Goal: Communication & Community: Answer question/provide support

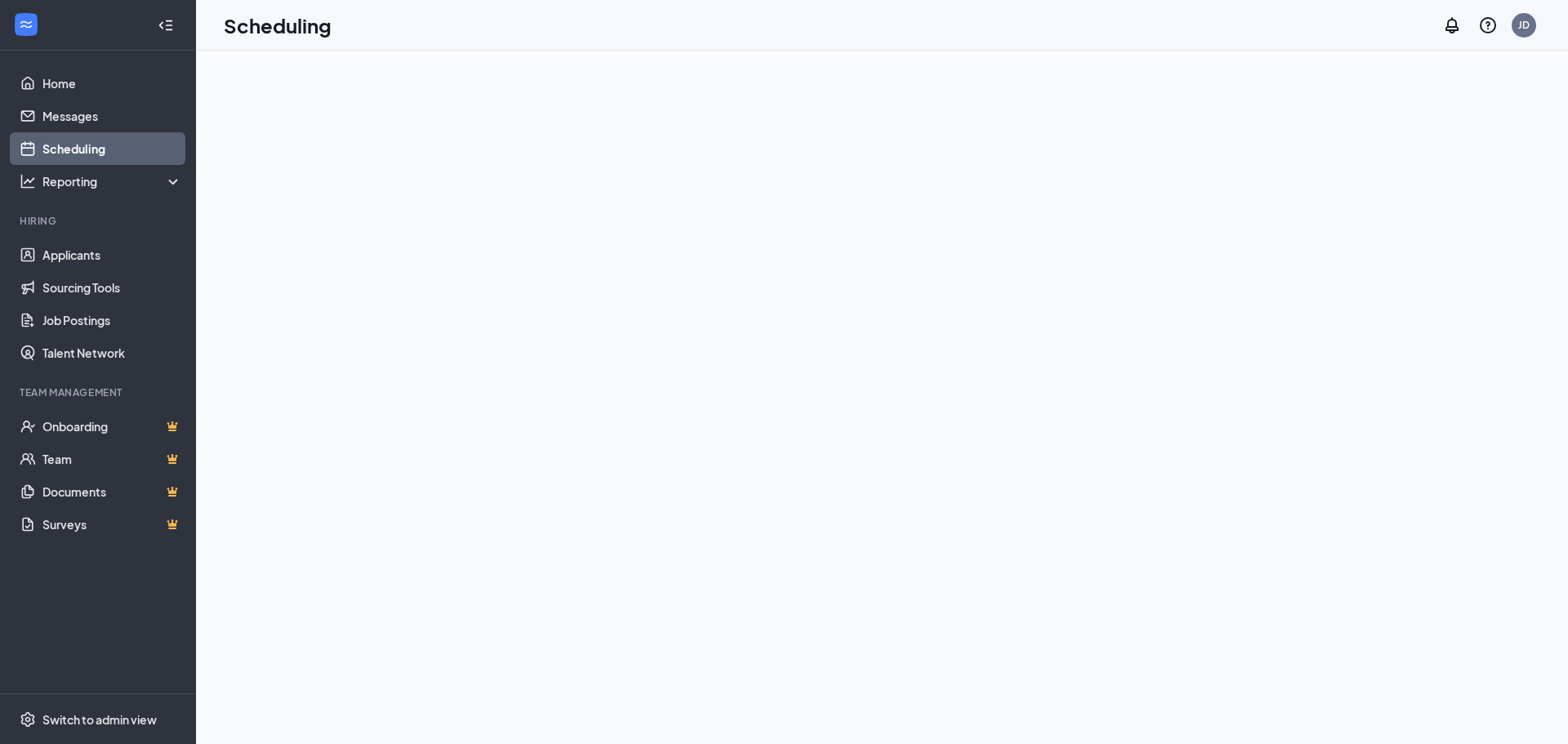
click at [884, 333] on div at bounding box center [882, 397] width 1372 height 694
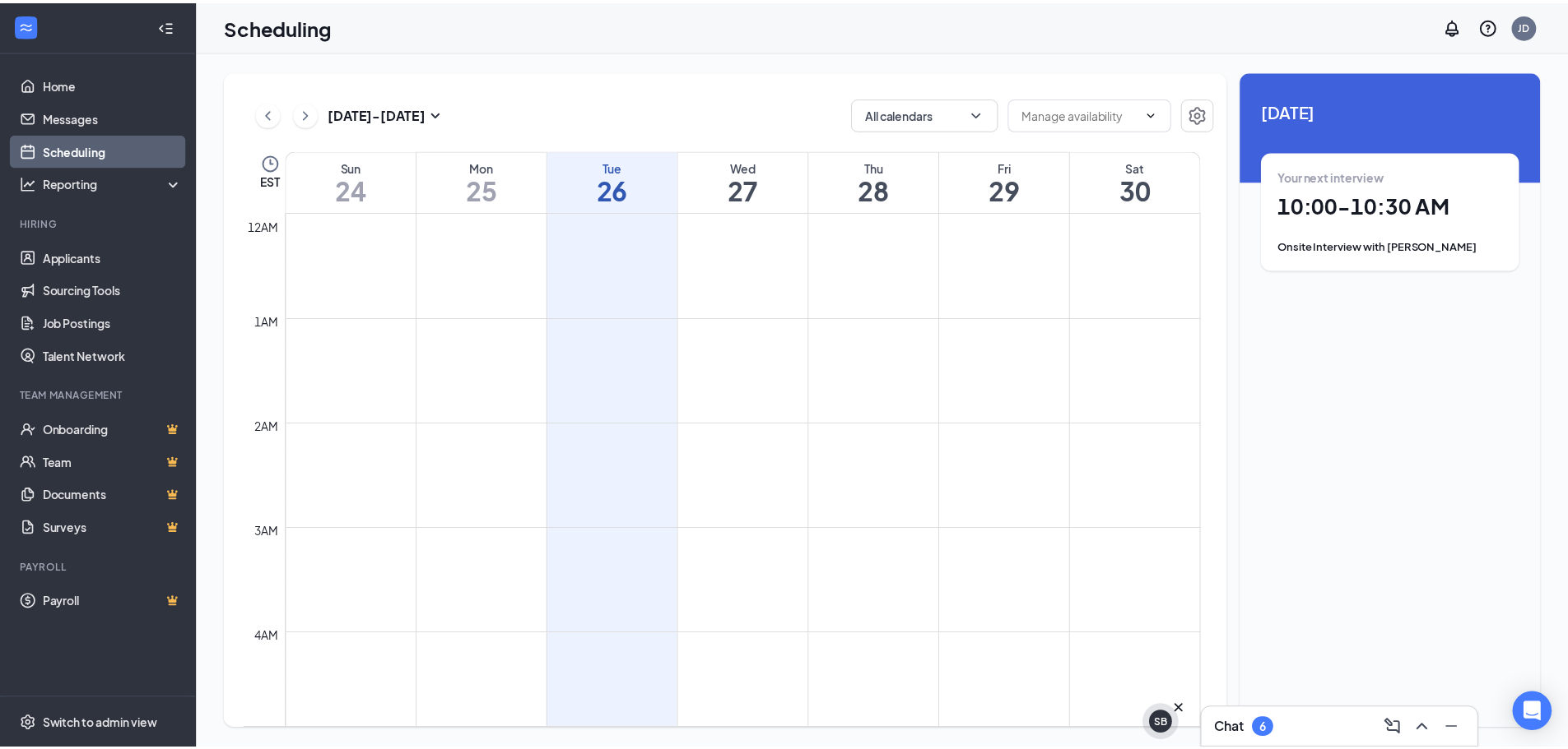
scroll to position [809, 0]
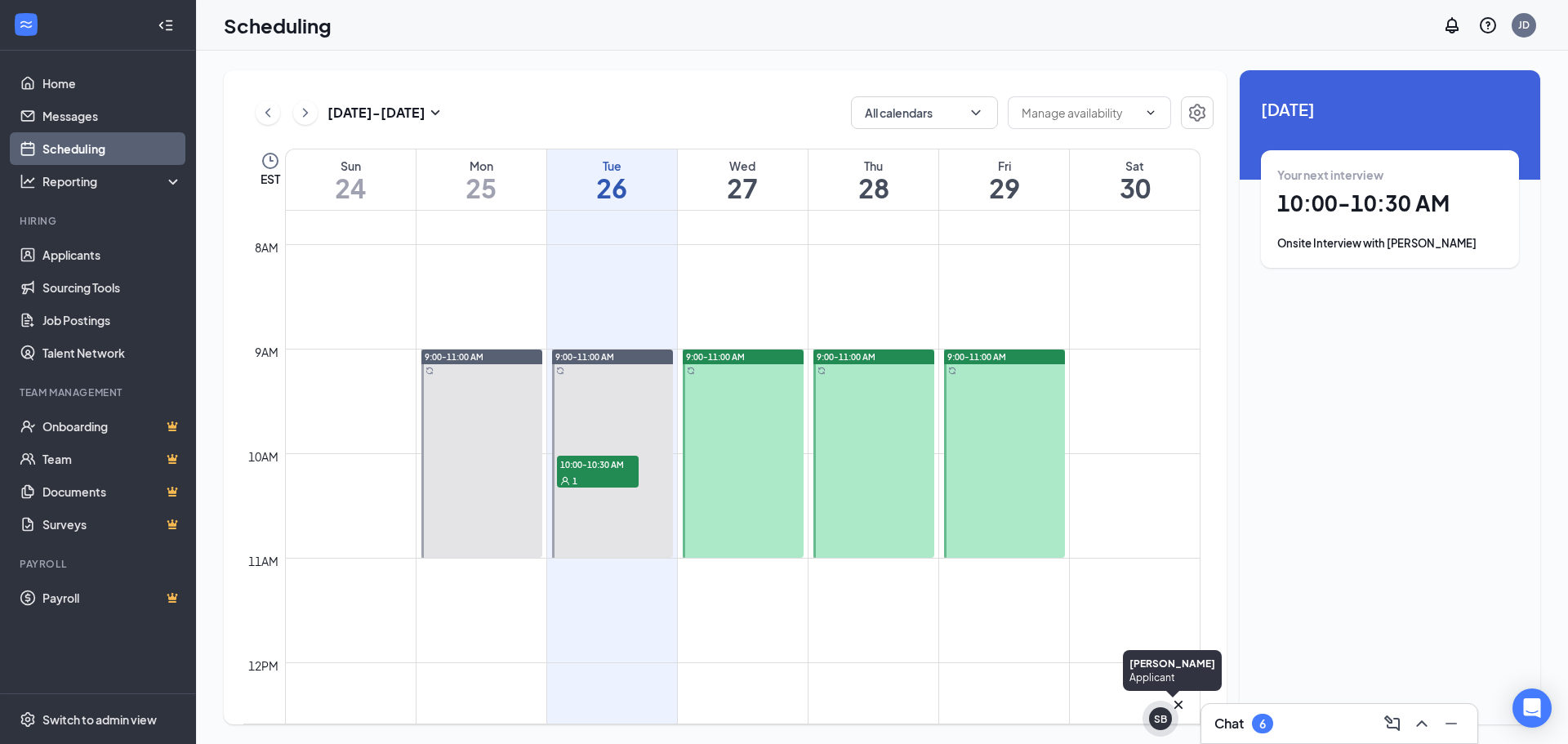
click at [1166, 730] on div "SB" at bounding box center [1160, 719] width 36 height 36
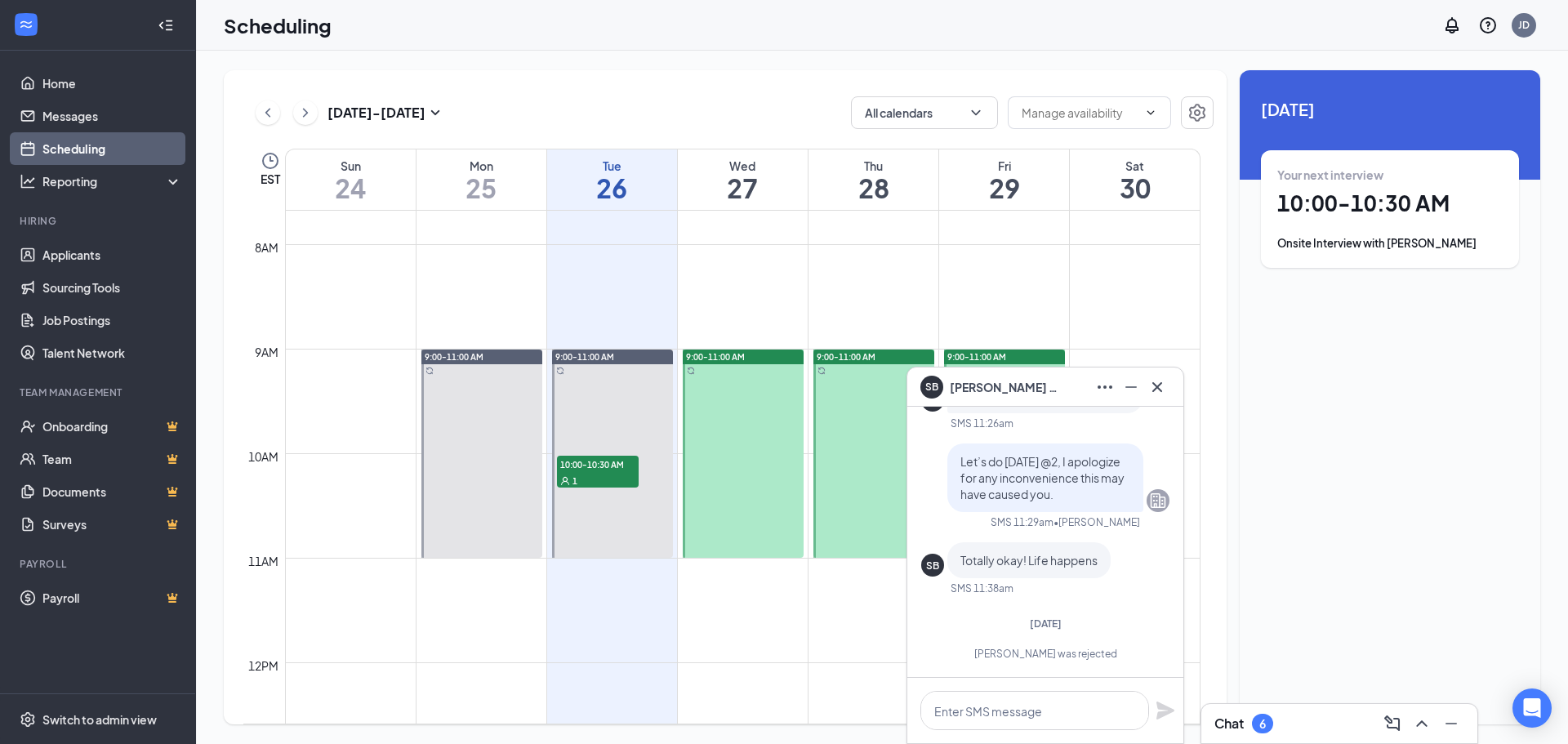
click at [1158, 400] on div "SB [PERSON_NAME]" at bounding box center [1045, 387] width 276 height 39
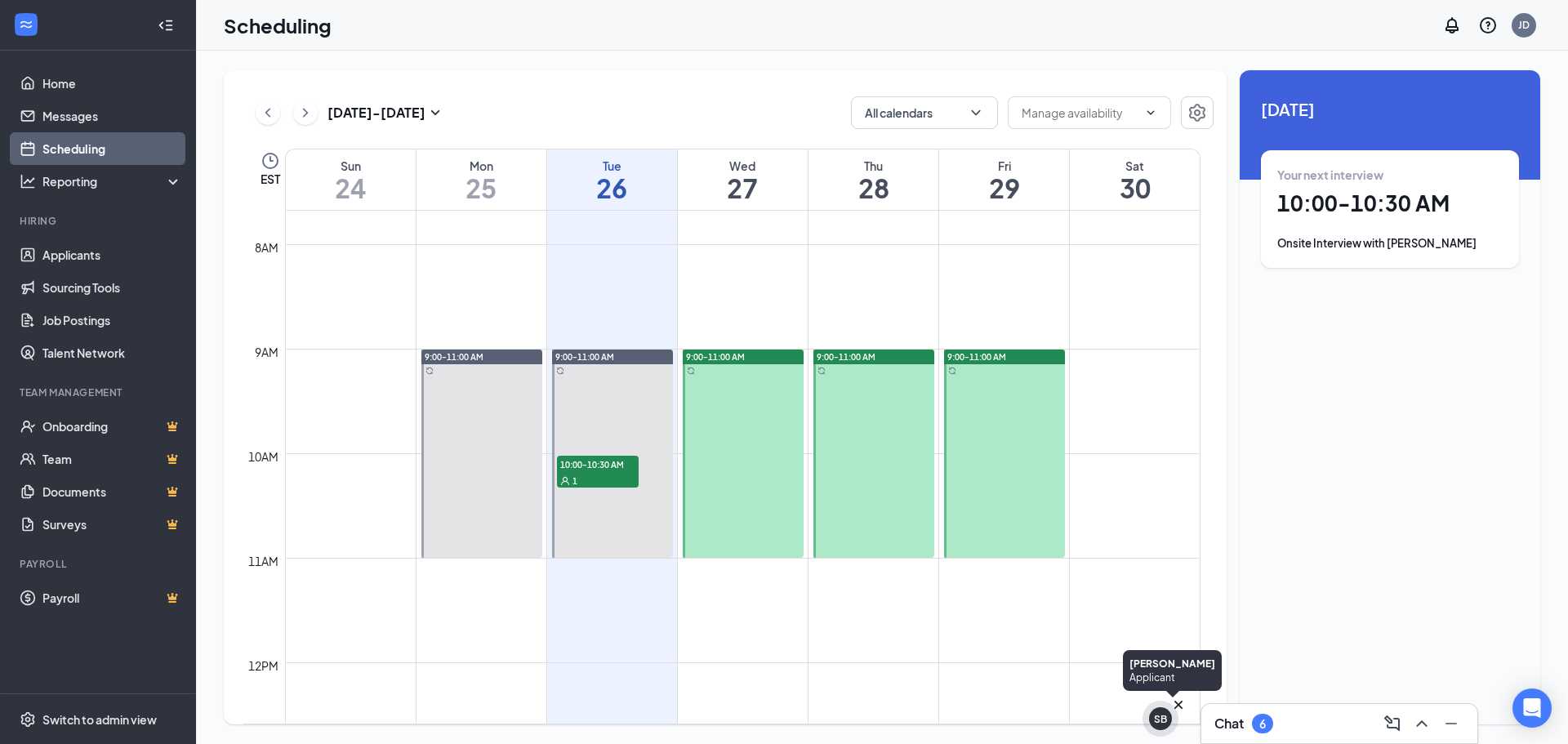
click at [1164, 722] on div "SB" at bounding box center [1160, 719] width 13 height 14
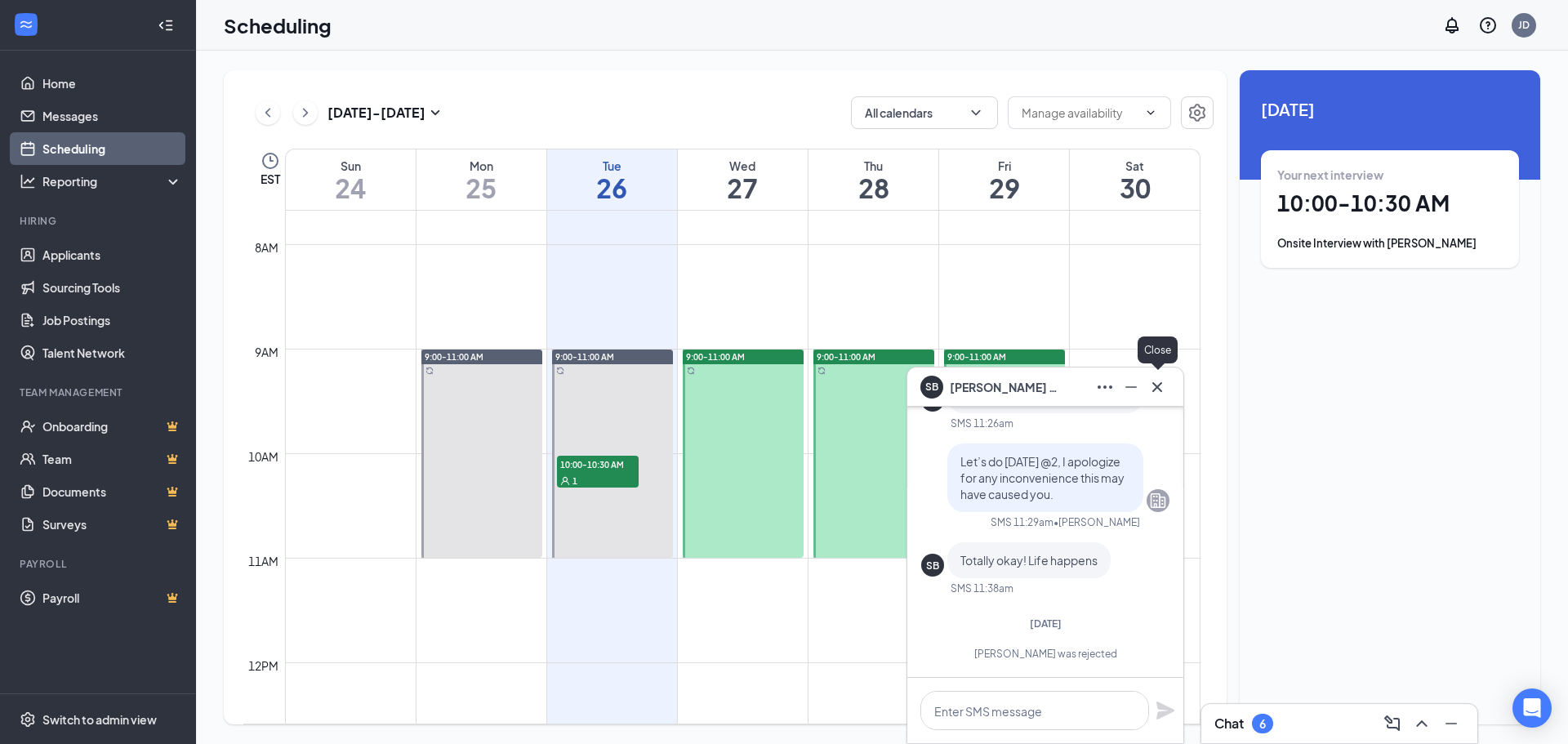
click at [1163, 384] on icon "Cross" at bounding box center [1157, 386] width 20 height 20
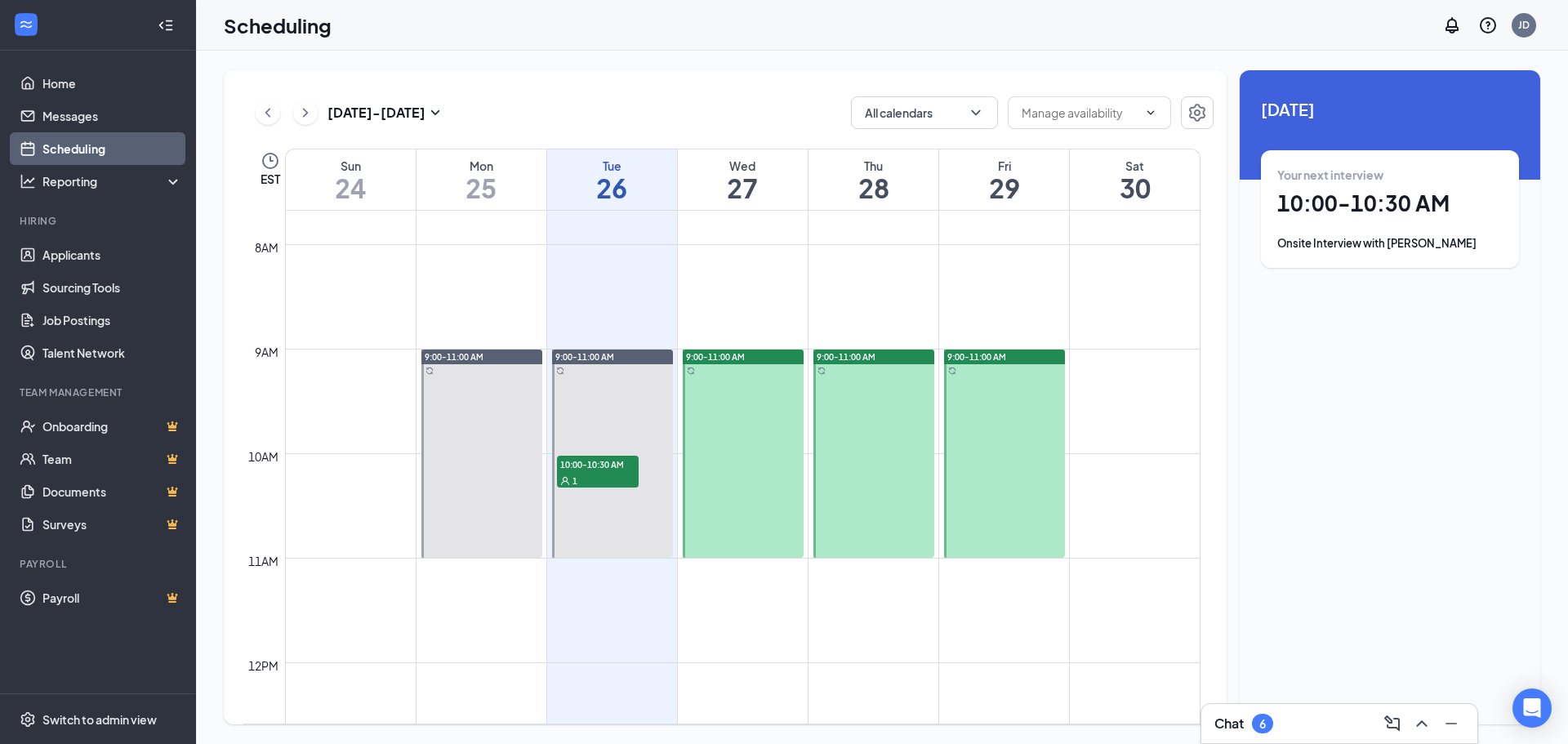
click at [1297, 727] on div "Chat 6" at bounding box center [1339, 724] width 250 height 26
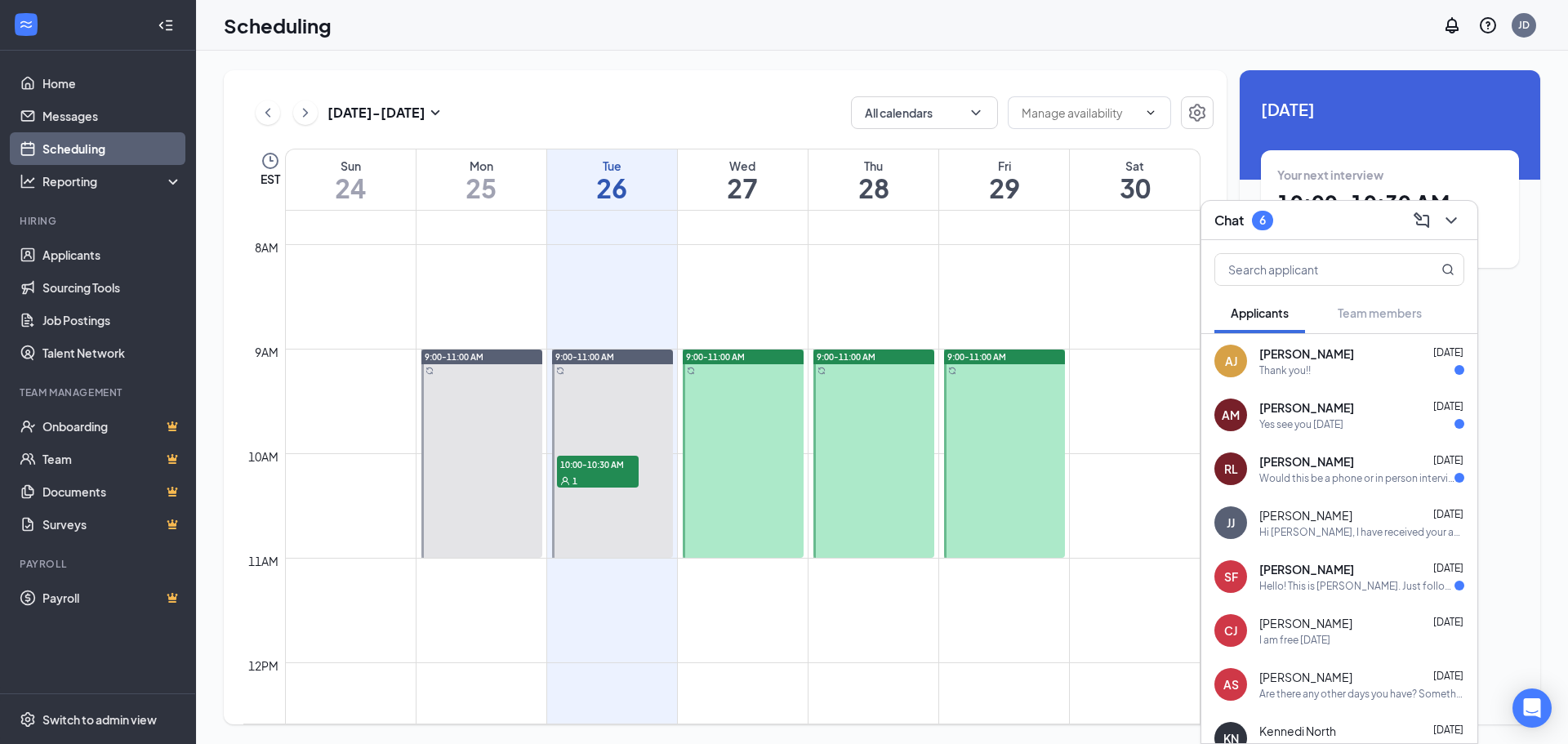
click at [1352, 384] on div "[PERSON_NAME] [PERSON_NAME] [DATE] Thank you!!" at bounding box center [1339, 361] width 276 height 54
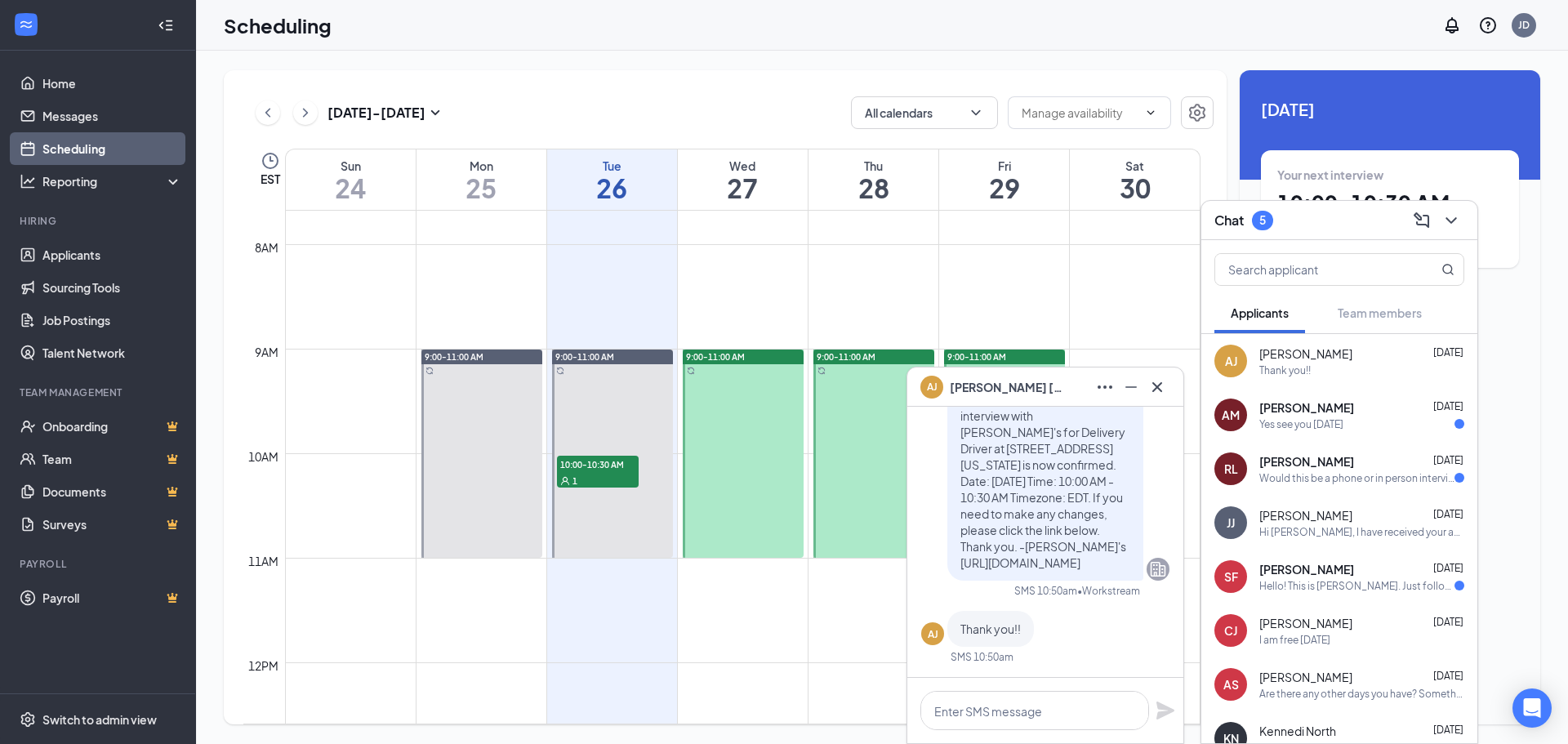
click at [671, 685] on td at bounding box center [743, 676] width 916 height 26
click at [97, 262] on link "Applicants" at bounding box center [113, 254] width 140 height 33
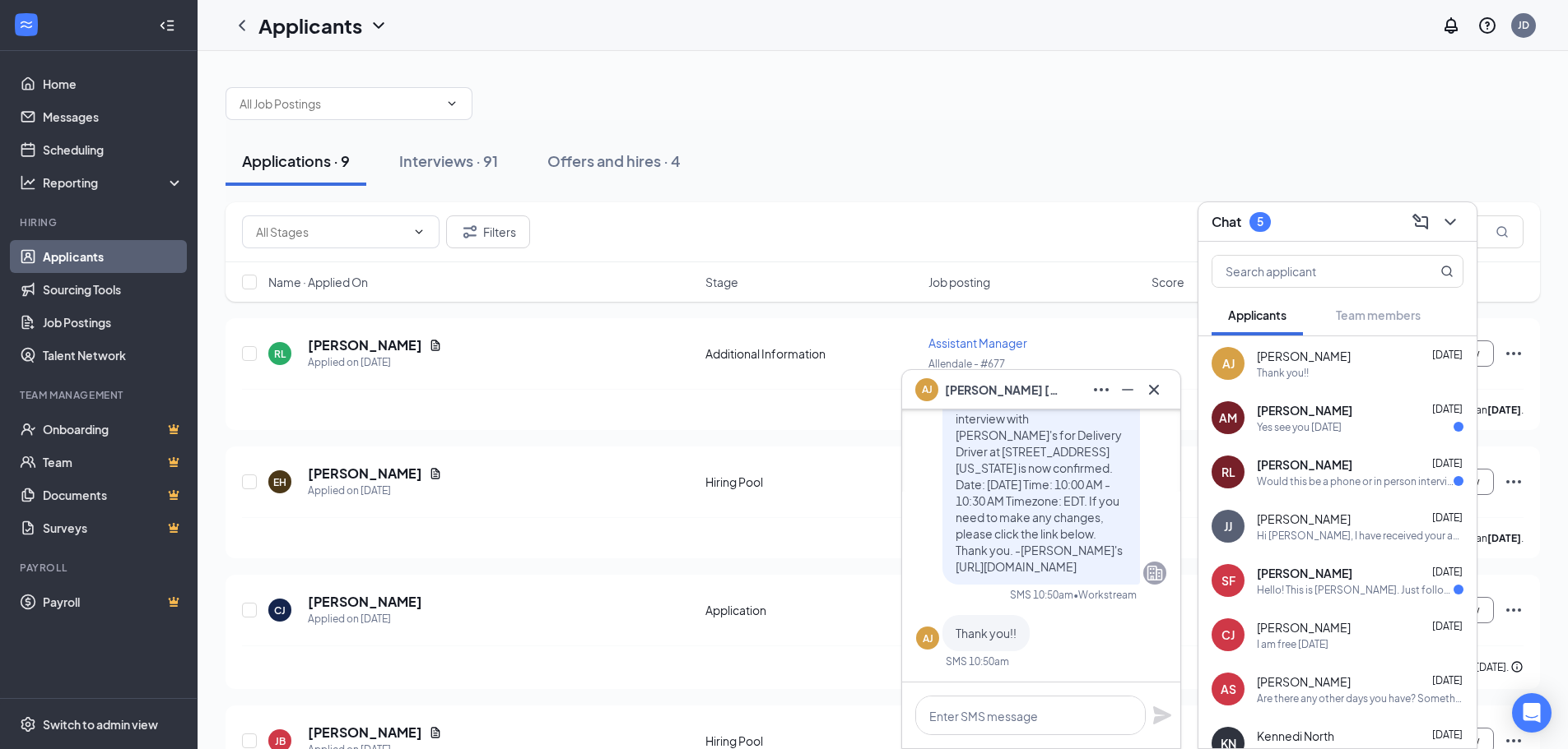
click at [426, 165] on div "Interviews · 91" at bounding box center [448, 161] width 98 height 21
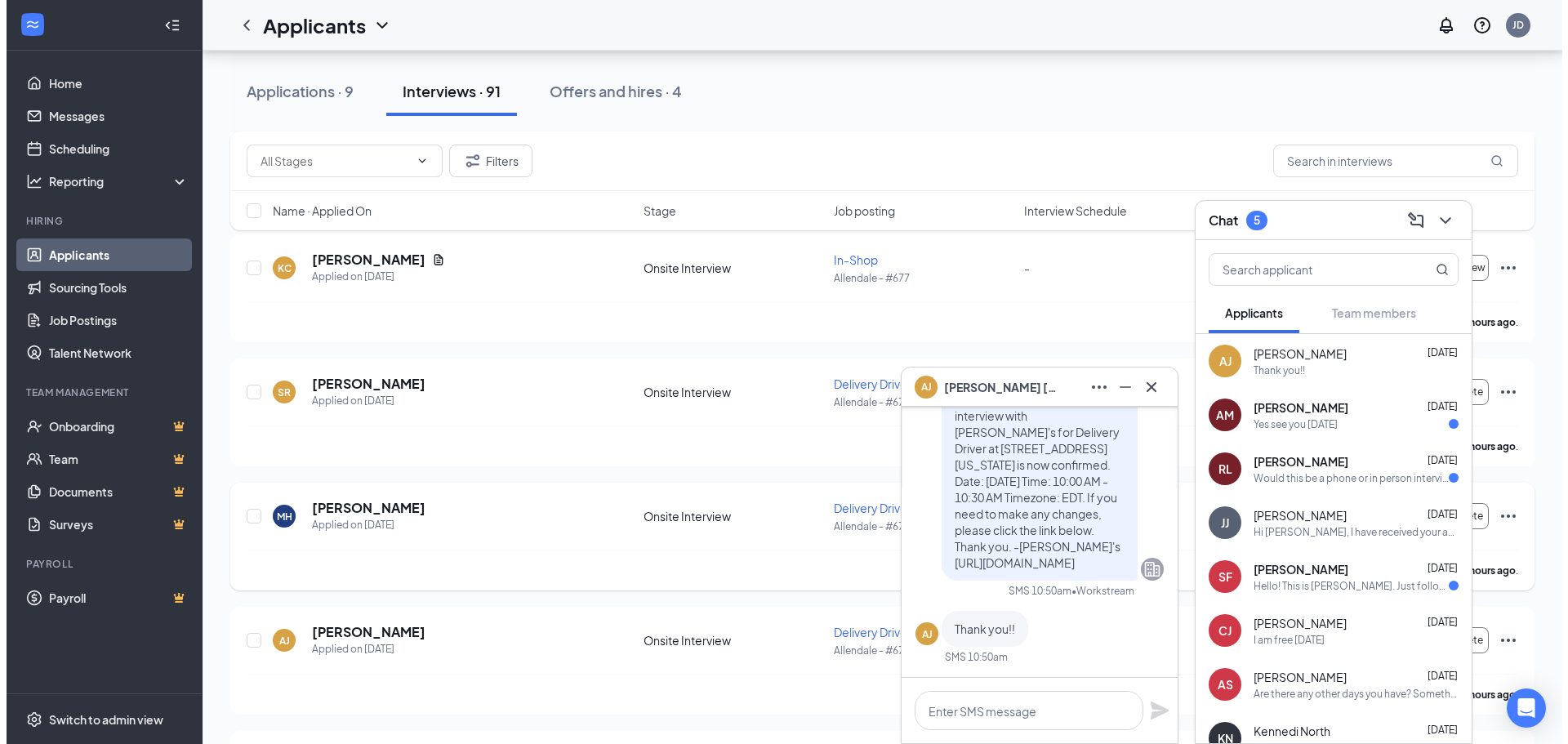
scroll to position [327, 0]
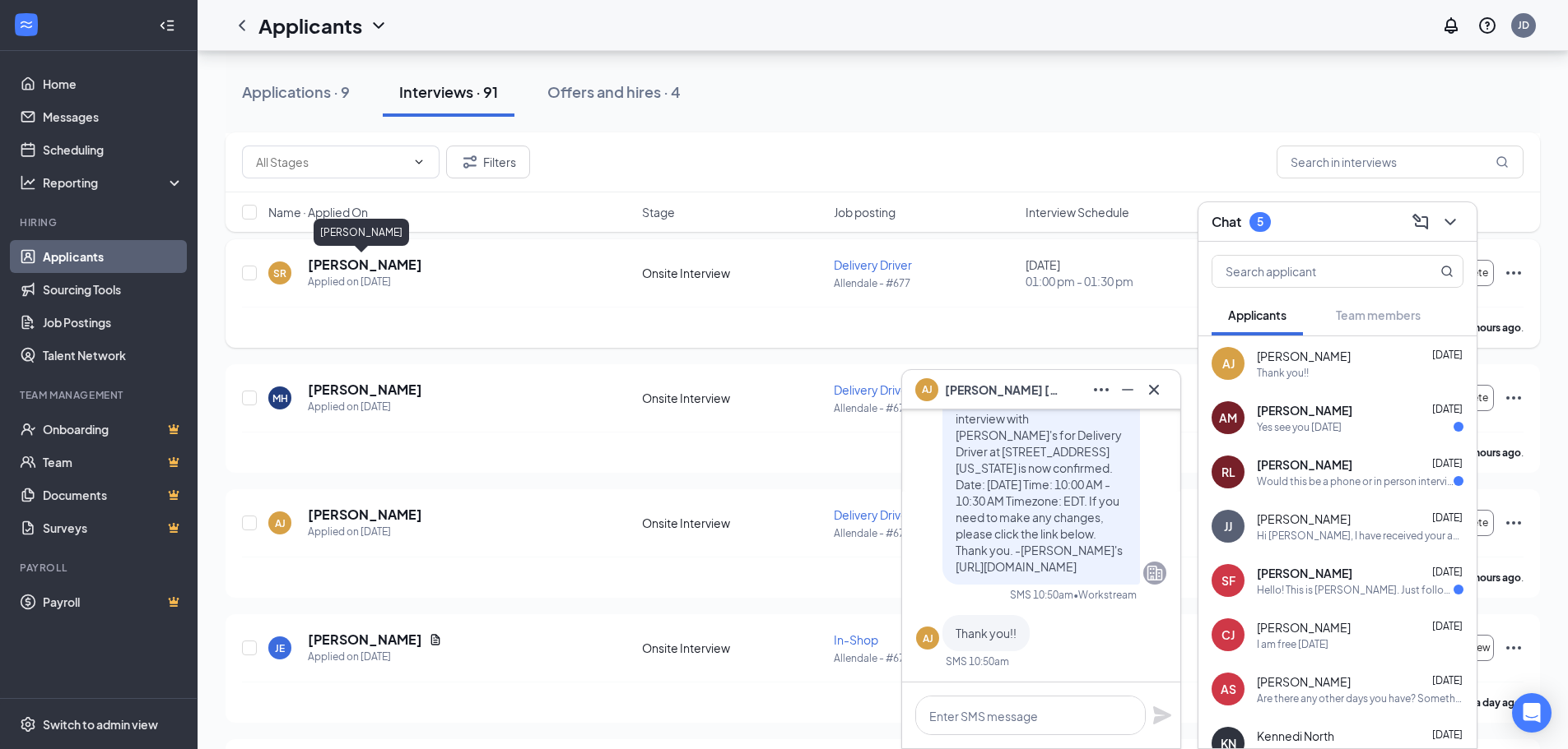
click at [343, 262] on h5 "[PERSON_NAME]" at bounding box center [365, 264] width 114 height 18
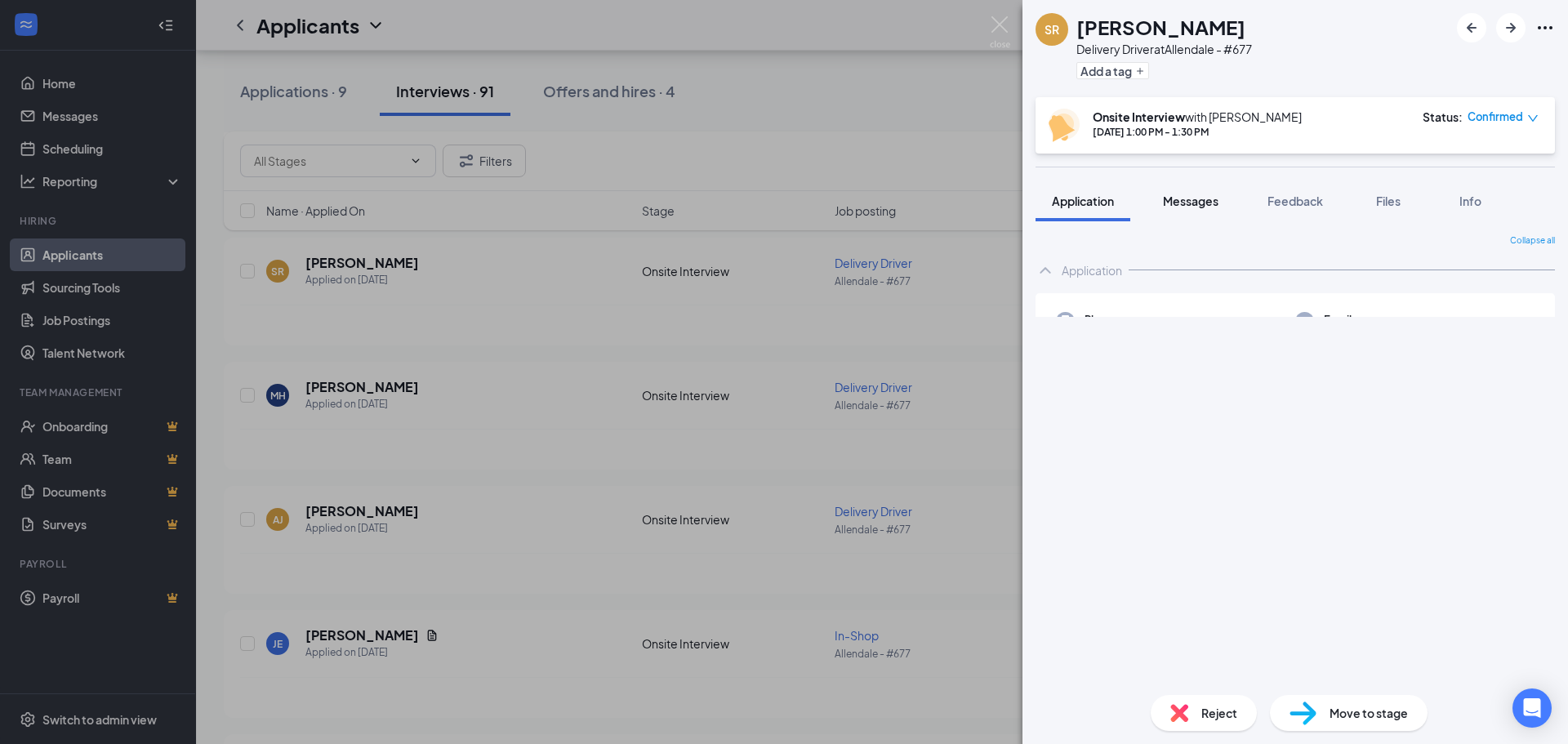
click at [1160, 197] on button "Messages" at bounding box center [1190, 201] width 88 height 41
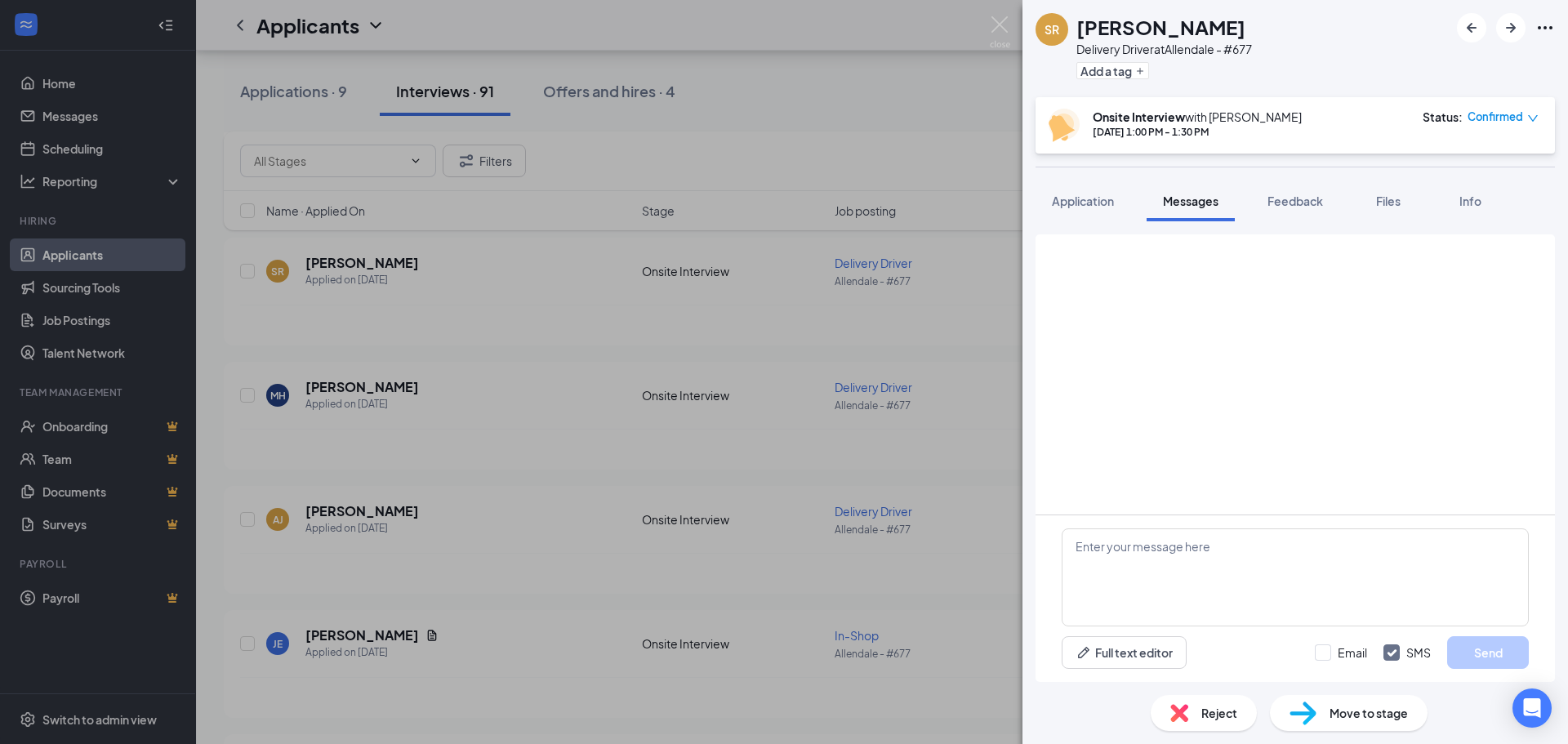
click at [1099, 211] on button "Application" at bounding box center [1083, 201] width 95 height 41
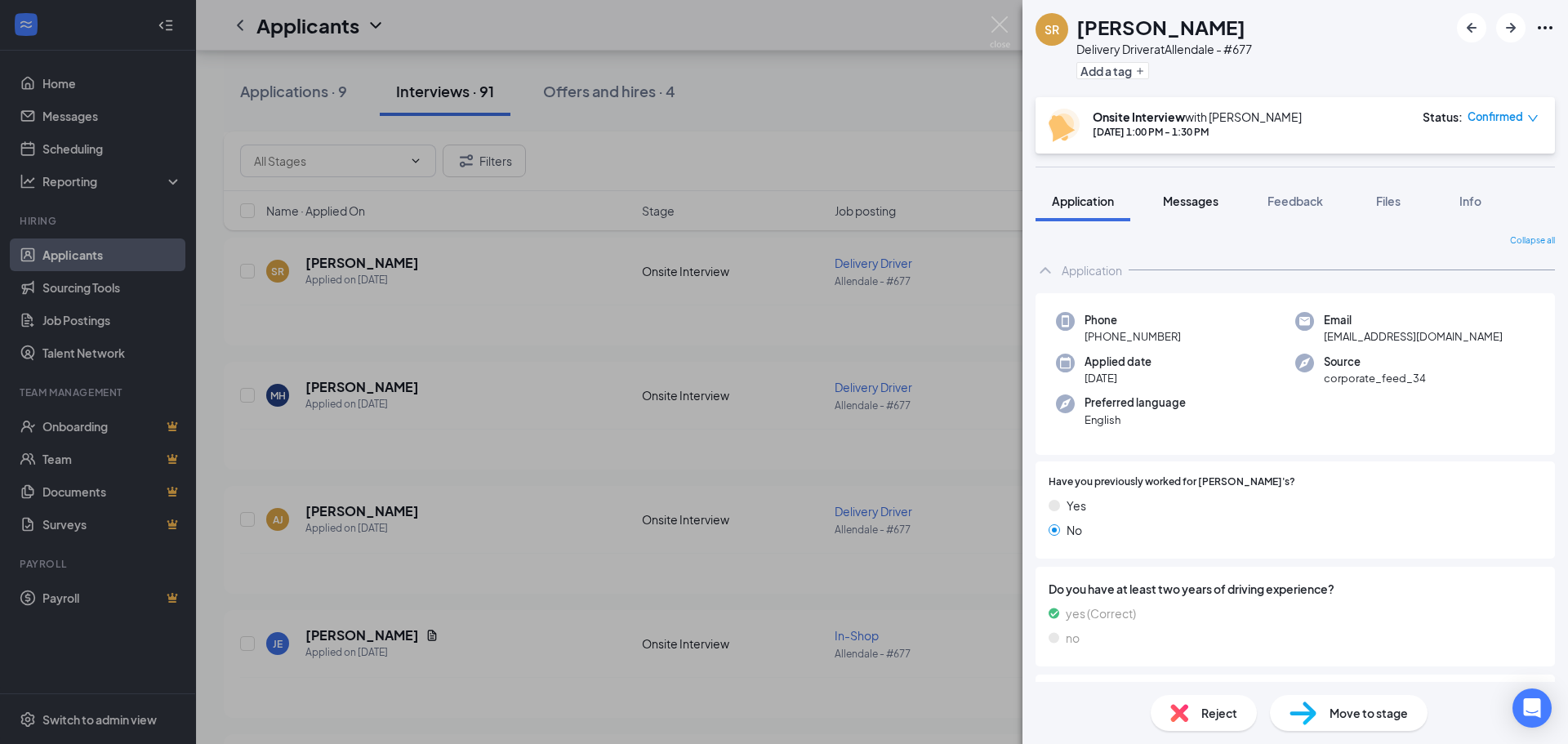
click at [1213, 205] on span "Messages" at bounding box center [1191, 201] width 56 height 15
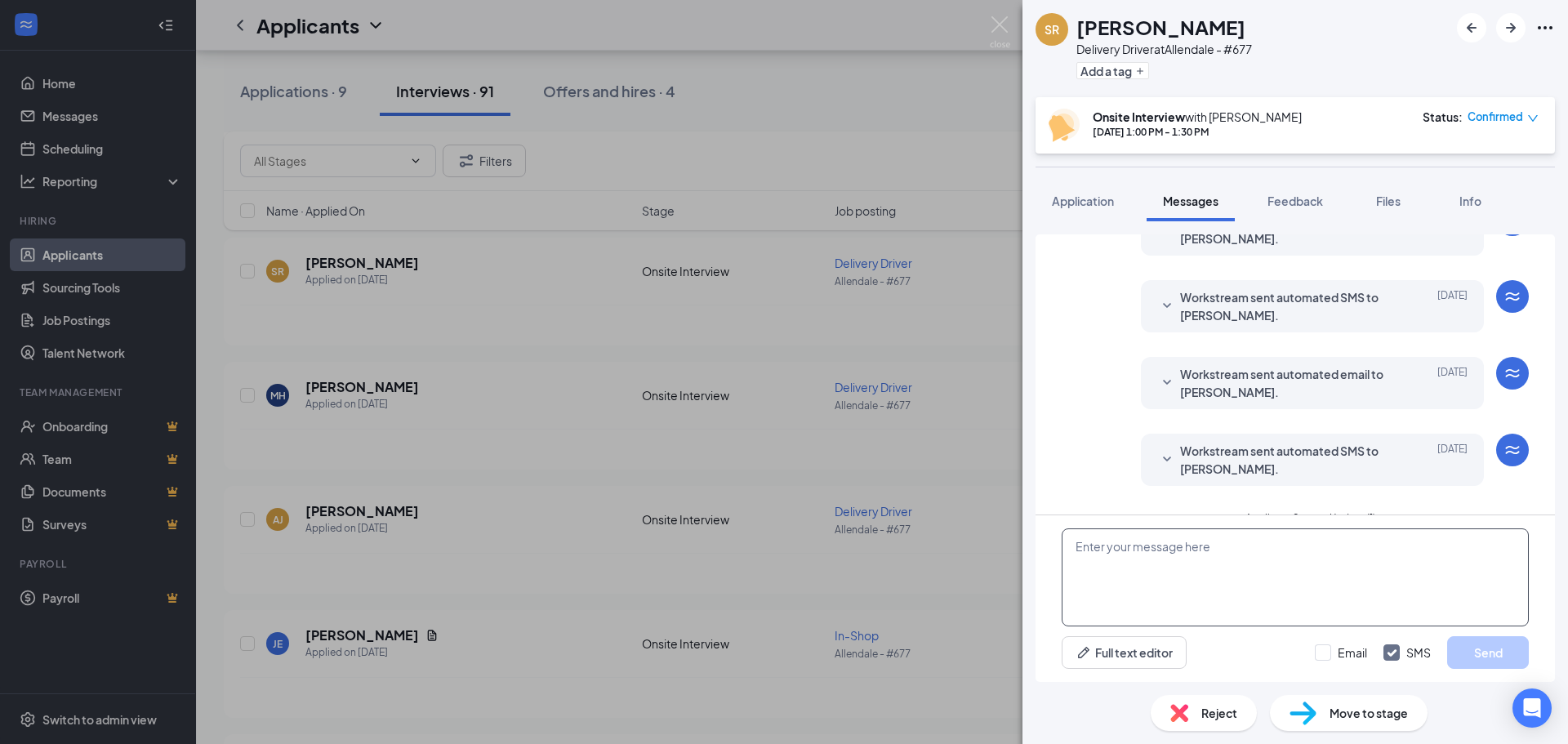
scroll to position [323, 0]
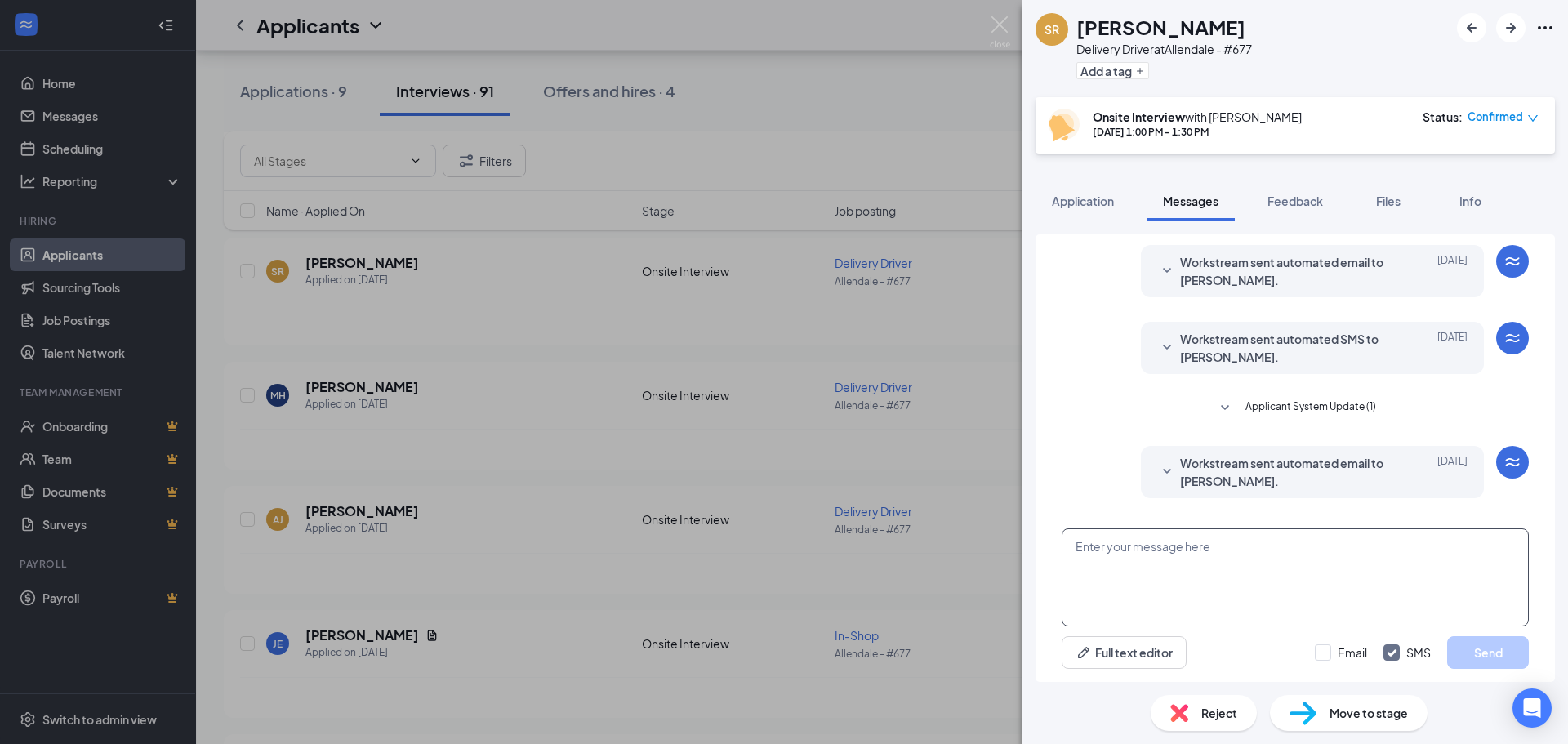
click at [1131, 557] on textarea at bounding box center [1295, 577] width 467 height 98
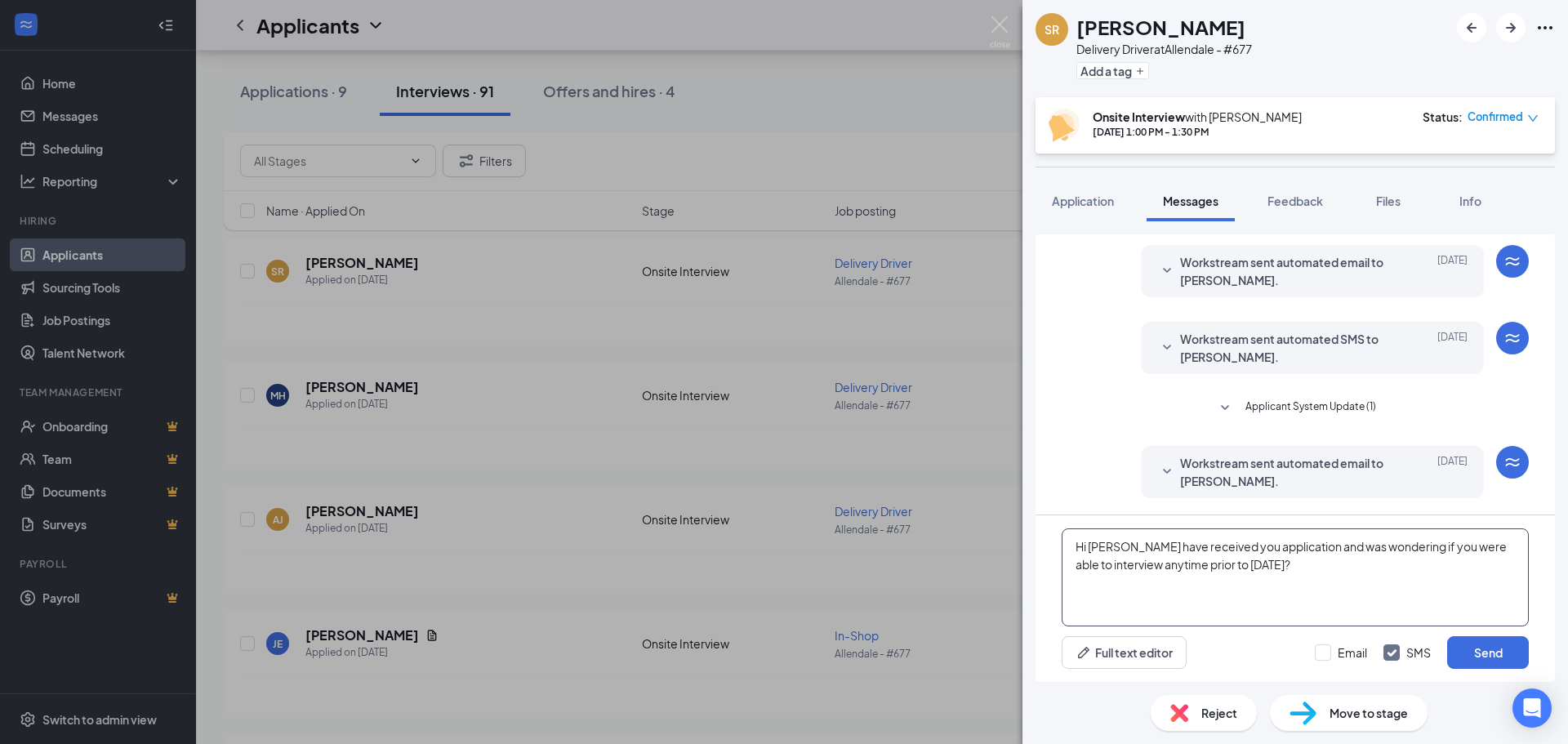
click at [1339, 587] on textarea "Hi [PERSON_NAME] have received you application and was wondering if you were ab…" at bounding box center [1295, 577] width 467 height 98
type textarea "Hi [PERSON_NAME] have received you application and was wondering if you were ab…"
click at [1339, 654] on input "Email" at bounding box center [1341, 653] width 52 height 17
checkbox input "true"
click at [1468, 652] on button "Send" at bounding box center [1488, 653] width 82 height 33
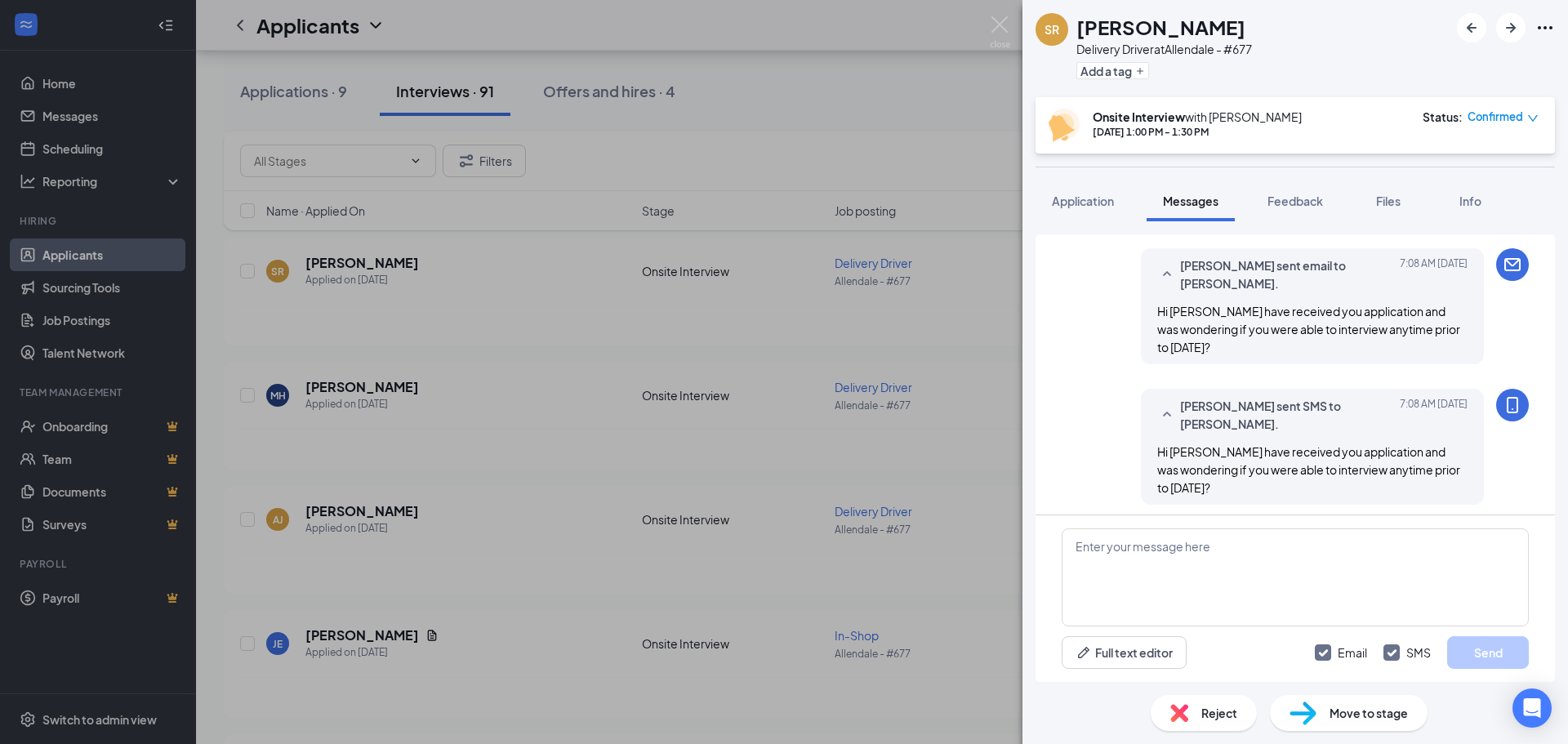
scroll to position [604, 0]
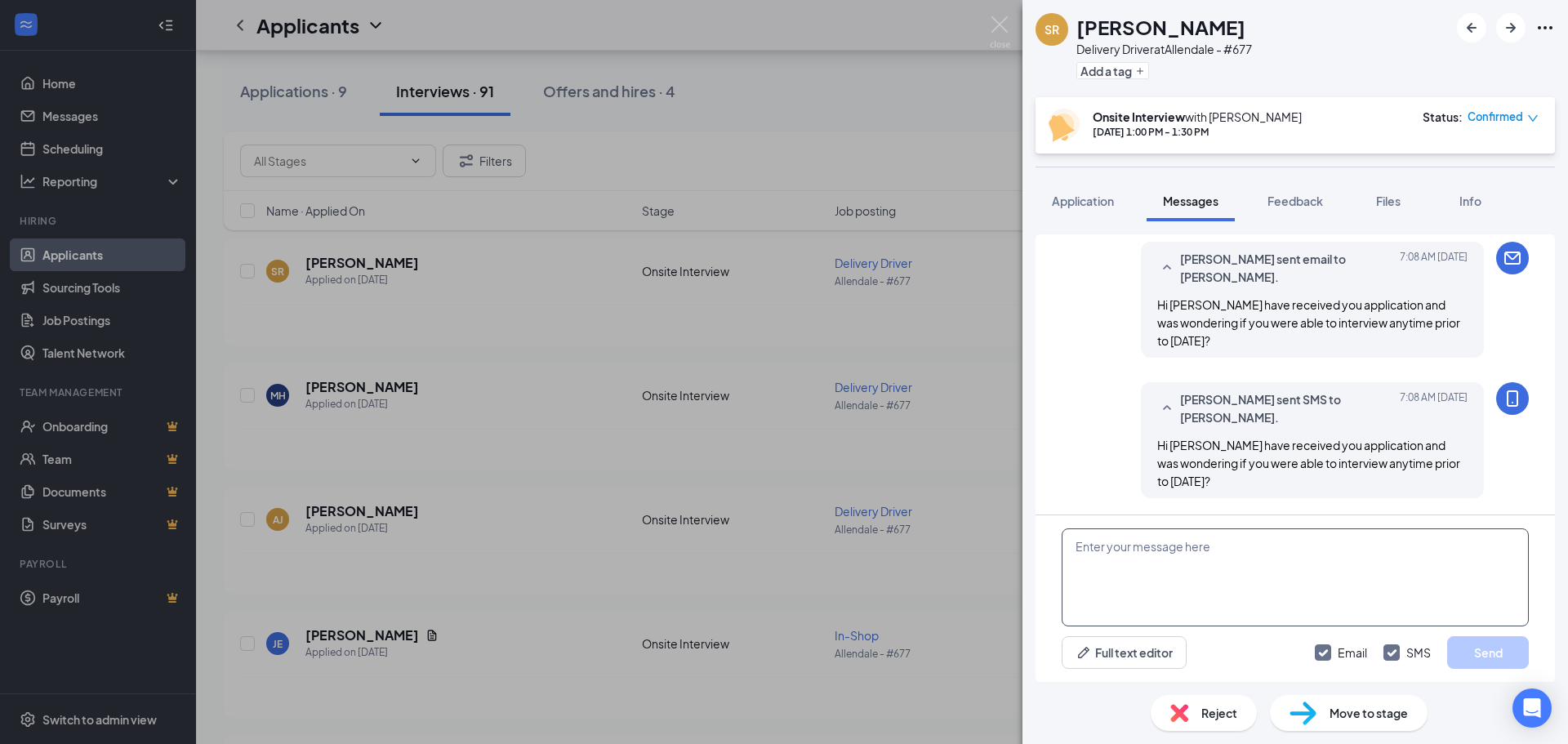
click at [1207, 545] on textarea at bounding box center [1295, 577] width 467 height 98
type textarea "your application***"
click at [1475, 657] on button "Send" at bounding box center [1488, 653] width 82 height 33
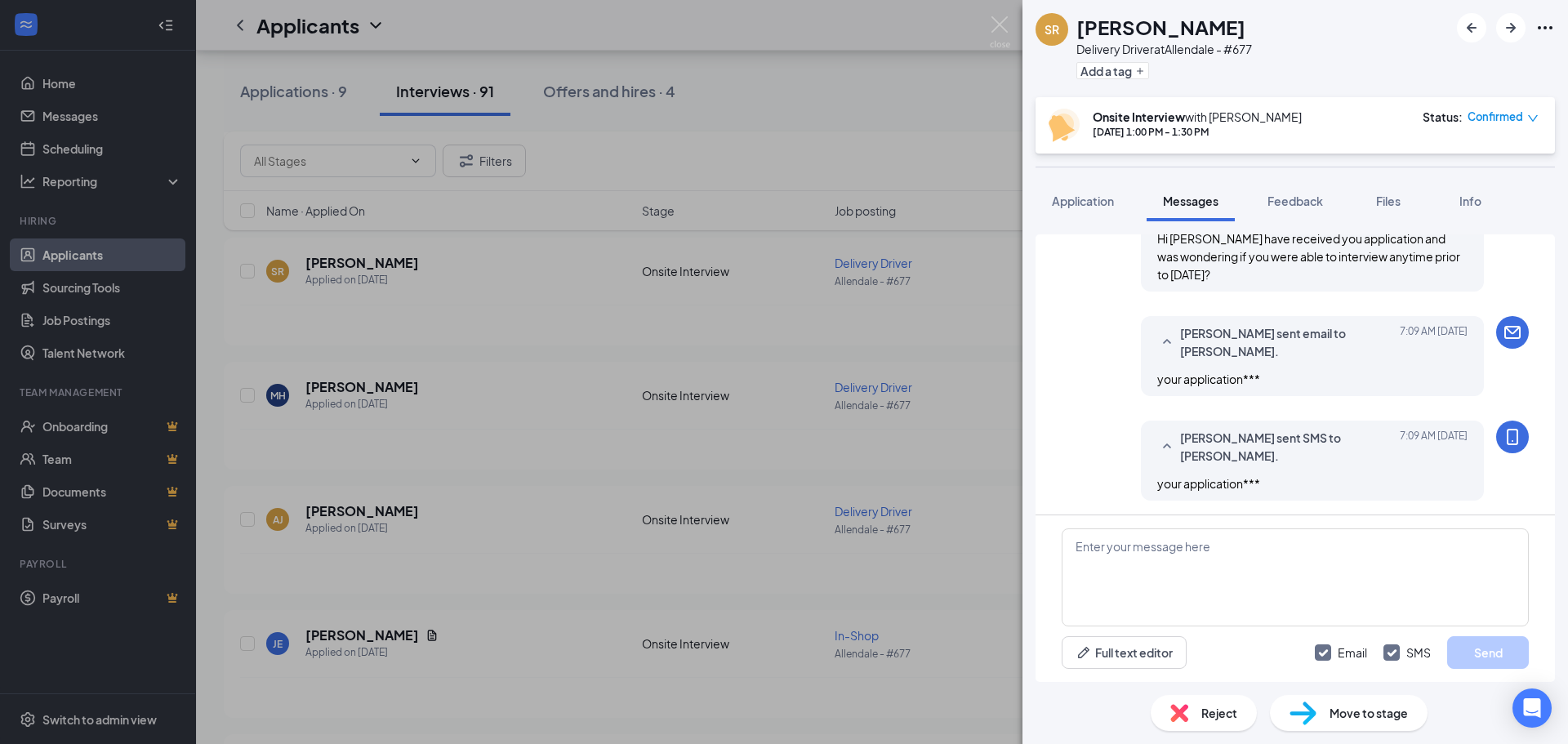
scroll to position [813, 0]
